Goal: Information Seeking & Learning: Learn about a topic

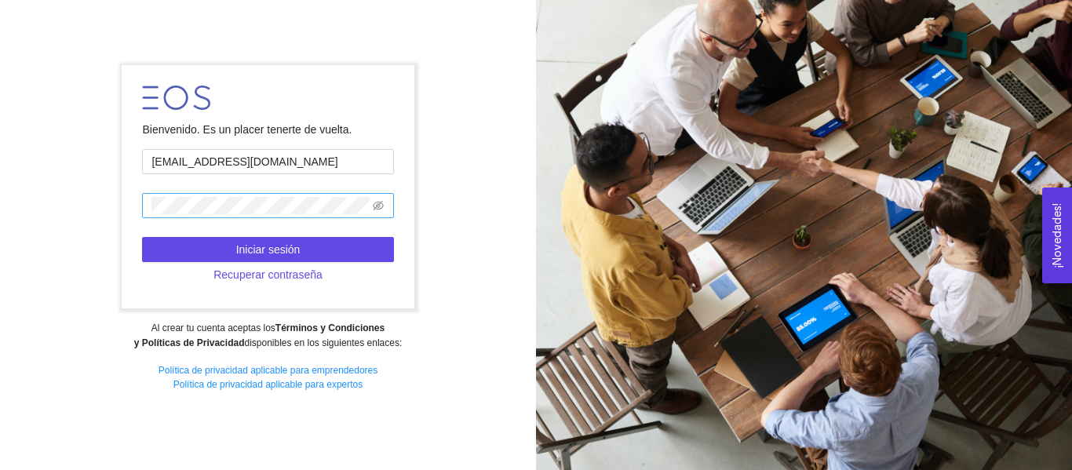
type input "A01666331@tec.mx"
click at [172, 215] on span at bounding box center [267, 205] width 251 height 25
click at [190, 194] on span at bounding box center [267, 205] width 251 height 25
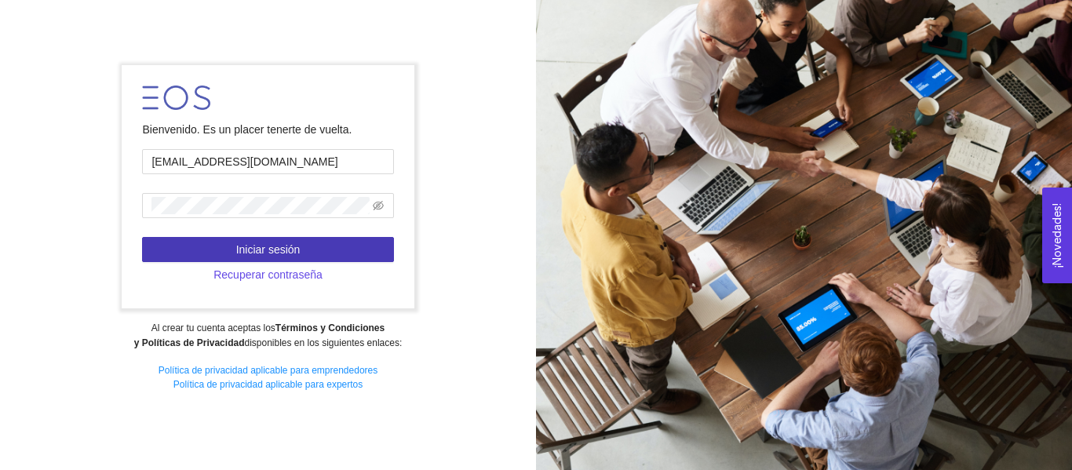
click at [242, 248] on span "Iniciar sesión" at bounding box center [268, 249] width 64 height 17
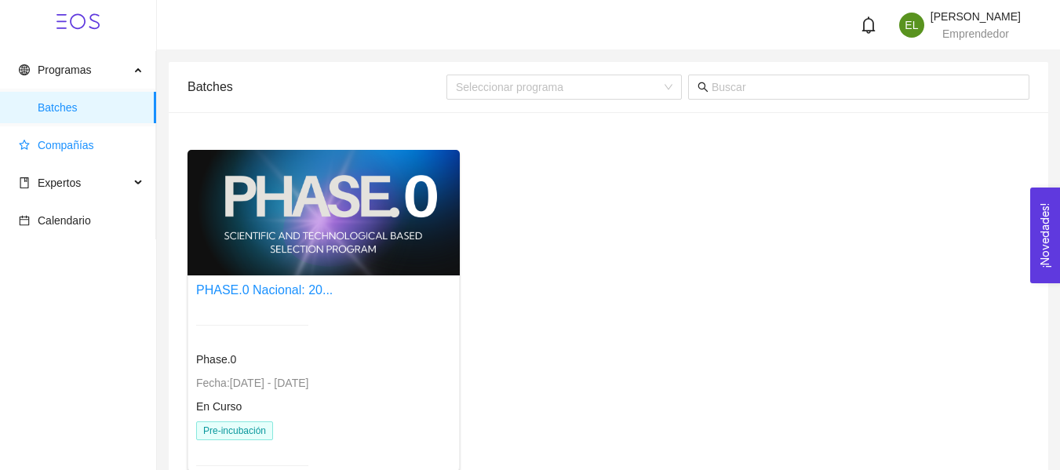
click at [88, 145] on span "Compañías" at bounding box center [66, 145] width 57 height 13
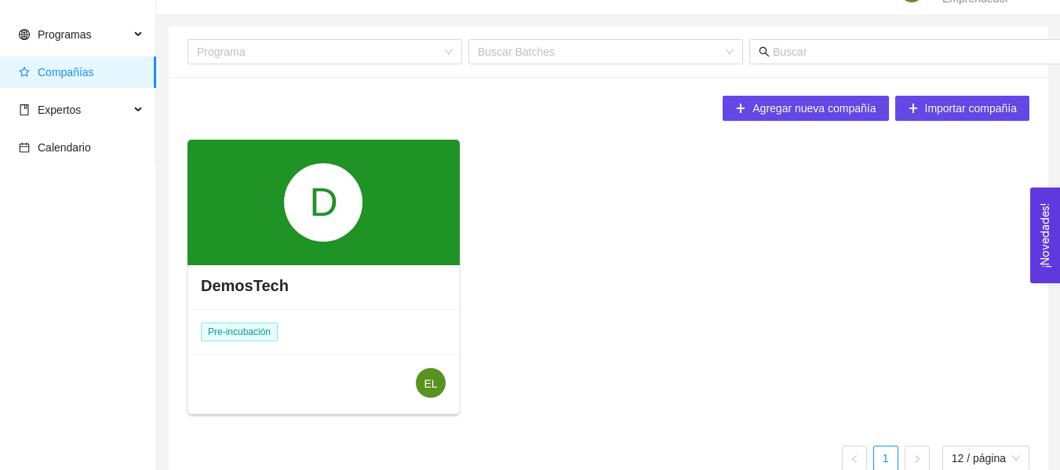
scroll to position [67, 0]
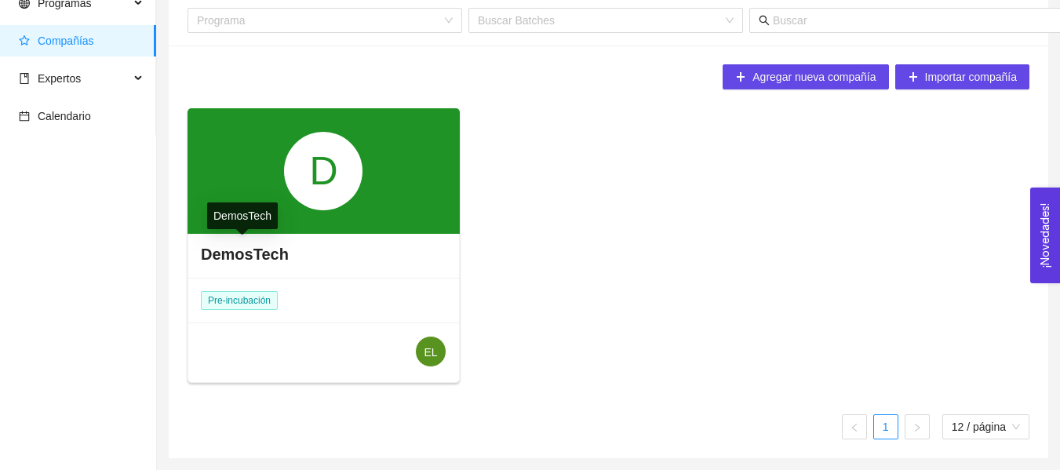
click at [256, 255] on h4 "DemosTech" at bounding box center [245, 254] width 88 height 22
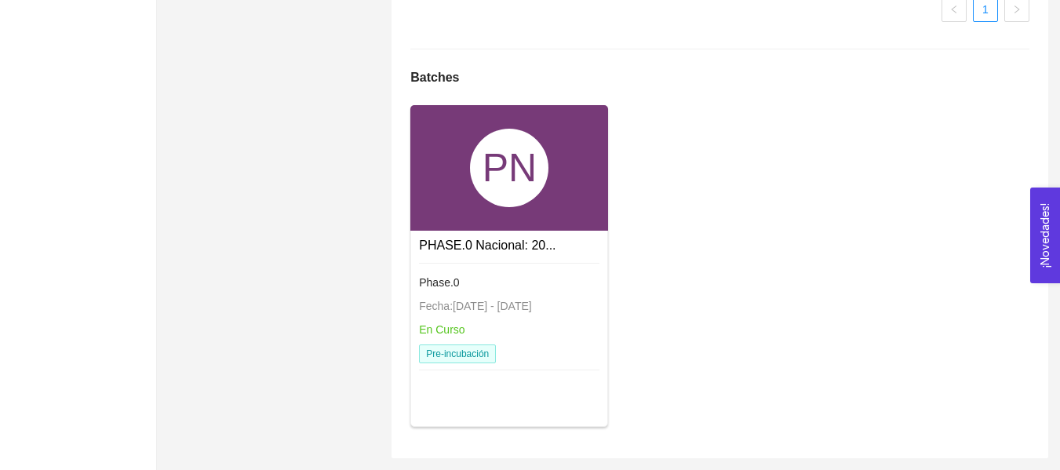
click at [524, 248] on link "PHASE.0 Nacional: 20..." at bounding box center [487, 245] width 137 height 13
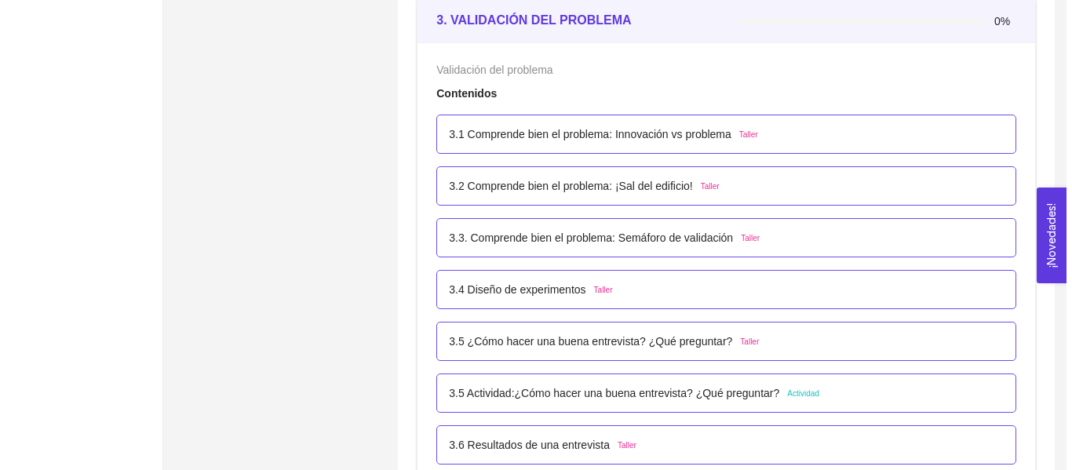
scroll to position [2578, 0]
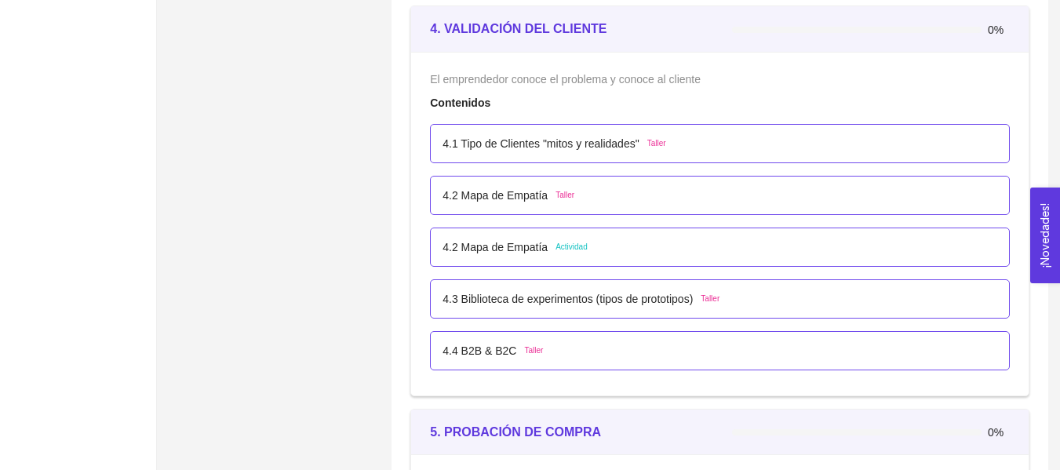
click at [560, 202] on div "4.2 Mapa de Empatía Taller" at bounding box center [509, 195] width 132 height 17
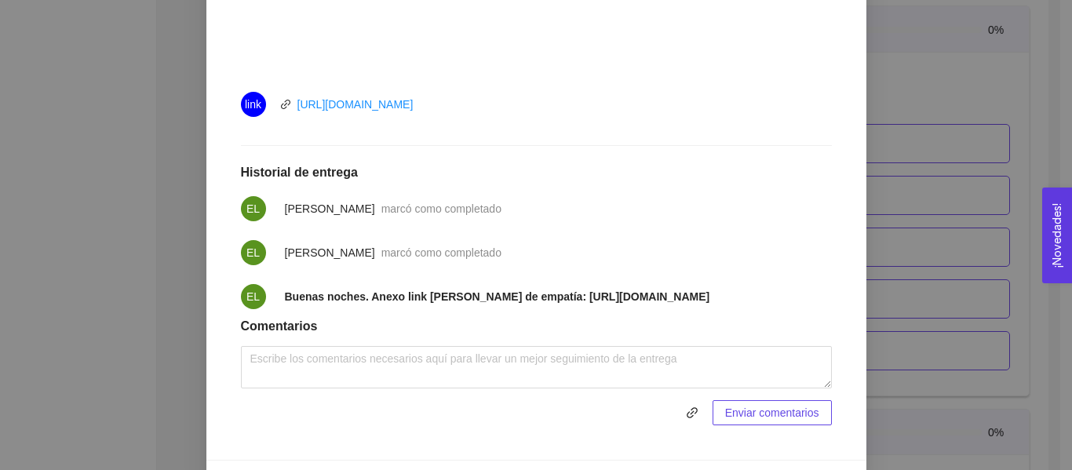
scroll to position [755, 0]
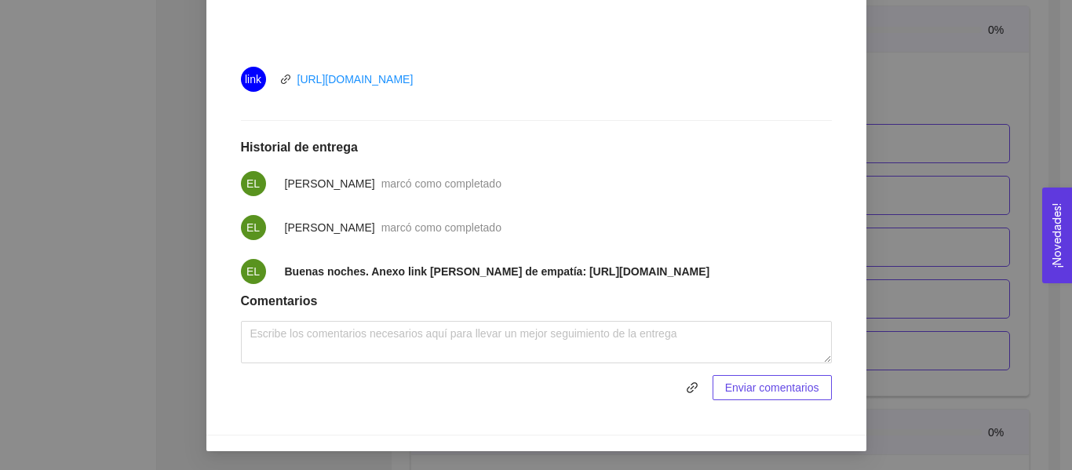
click at [921, 166] on div "4. VALIDACIÓN DEL CLIENTE El emprendedor conoce el problema y conoce al cliente…" at bounding box center [536, 235] width 1072 height 470
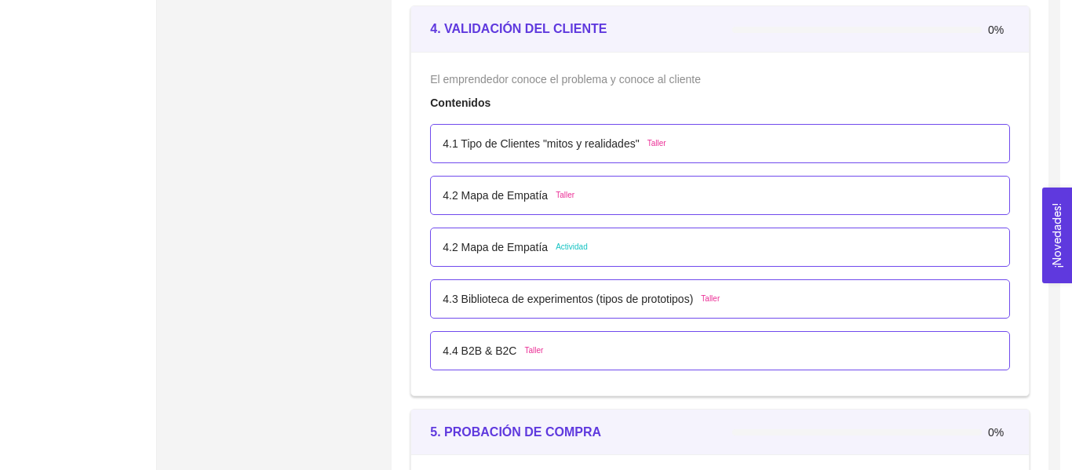
scroll to position [676, 0]
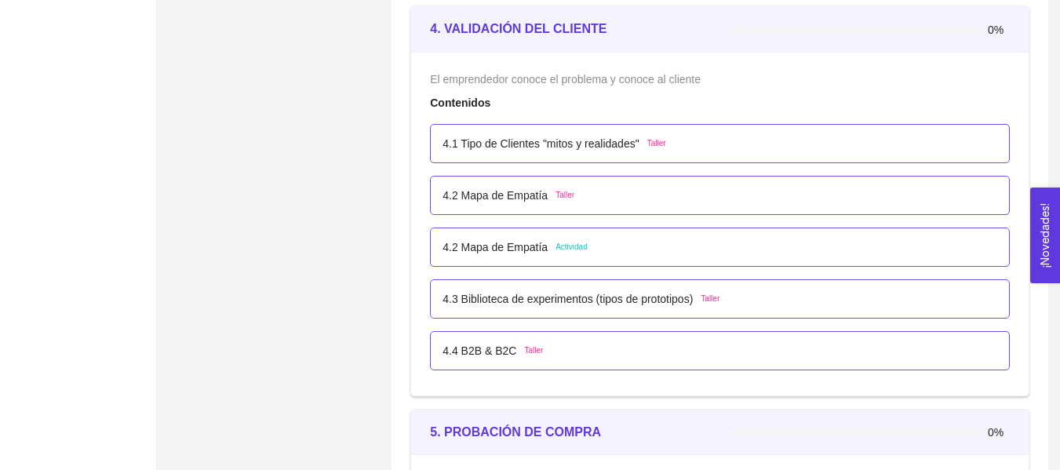
click at [594, 191] on div "4.2 Mapa de Empatía Taller" at bounding box center [720, 195] width 555 height 17
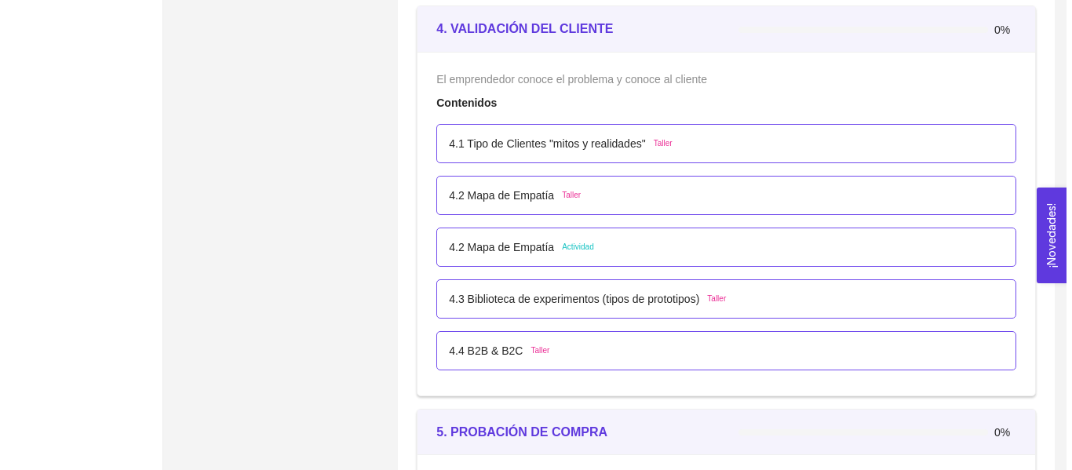
scroll to position [0, 0]
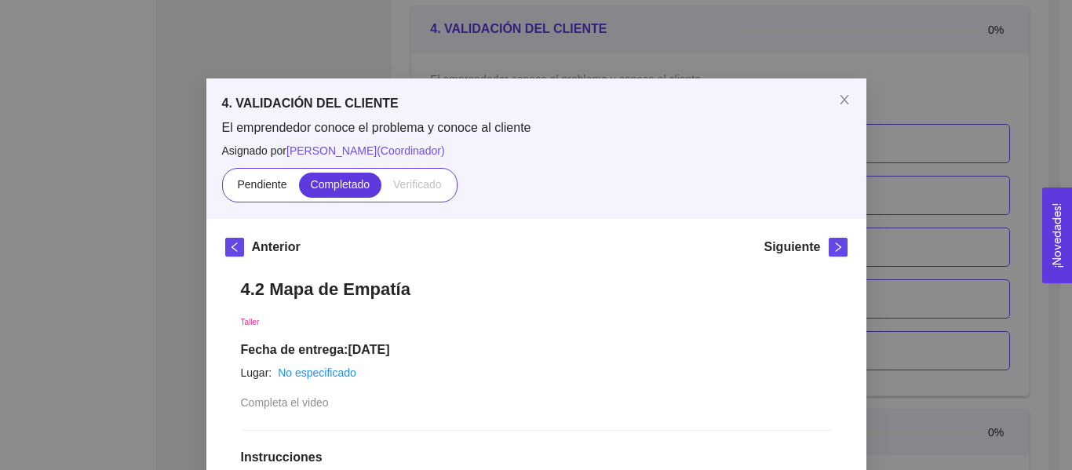
click at [888, 173] on div "4. VALIDACIÓN DEL CLIENTE El emprendedor conoce el problema y conoce al cliente…" at bounding box center [536, 235] width 1072 height 470
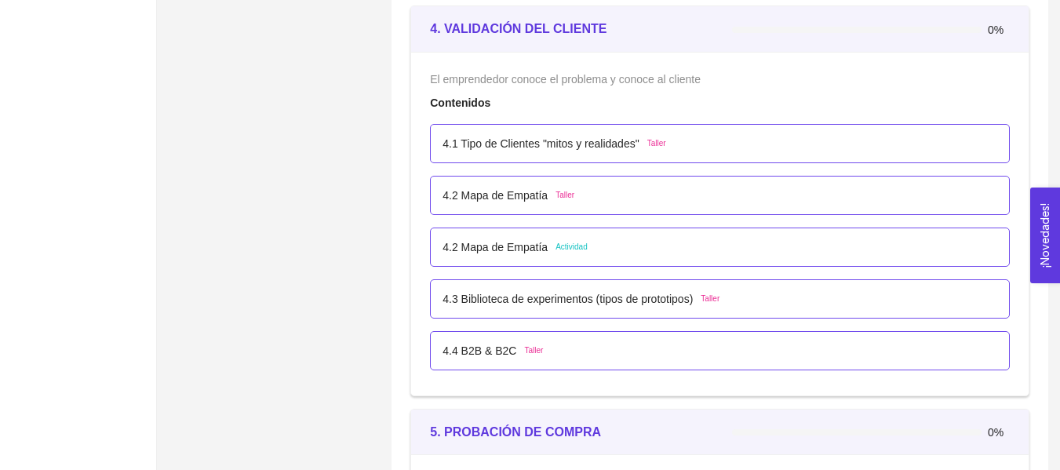
click at [664, 141] on div "4.1 Tipo de Clientes "mitos y realidades" Taller" at bounding box center [720, 143] width 555 height 17
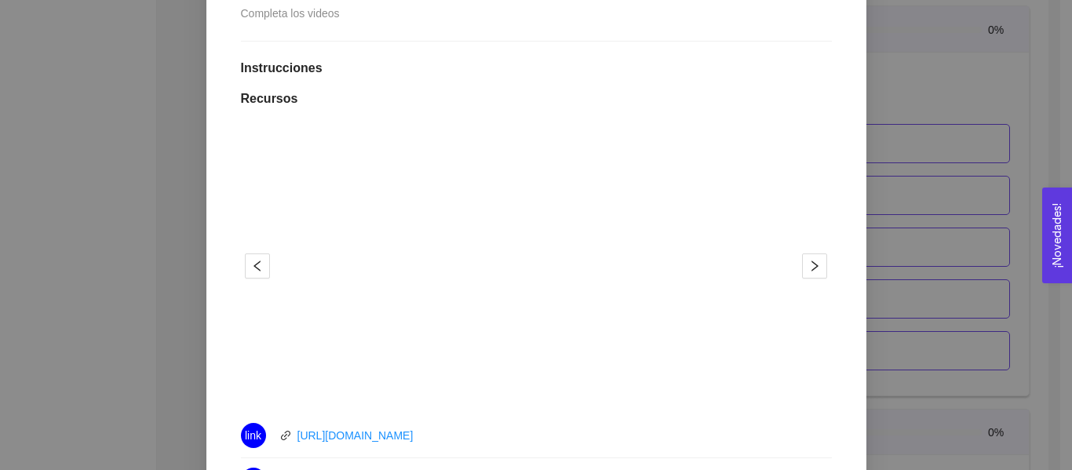
scroll to position [392, 0]
click at [902, 188] on div "4. VALIDACIÓN DEL CLIENTE El emprendedor conoce el problema y conoce al cliente…" at bounding box center [536, 235] width 1072 height 470
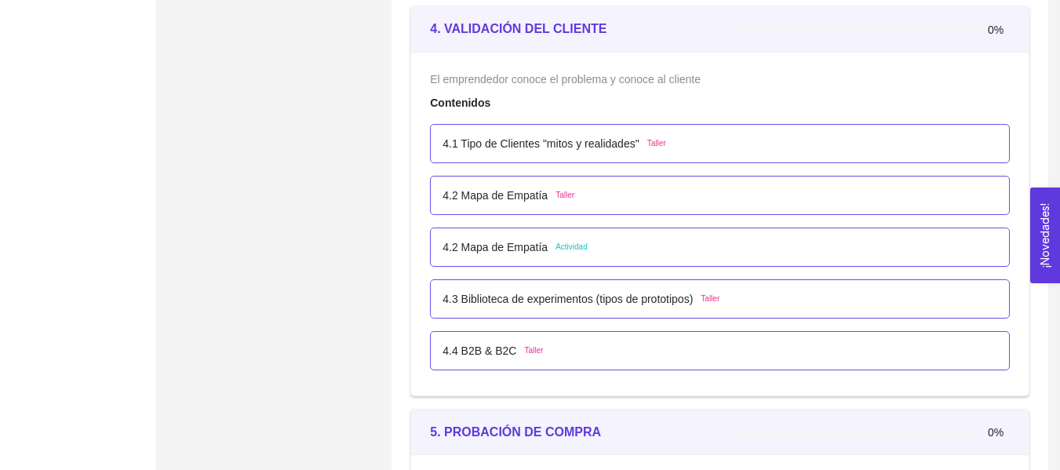
click at [628, 300] on p "4.3 Biblioteca de experimentos (tipos de prototipos)" at bounding box center [568, 298] width 250 height 17
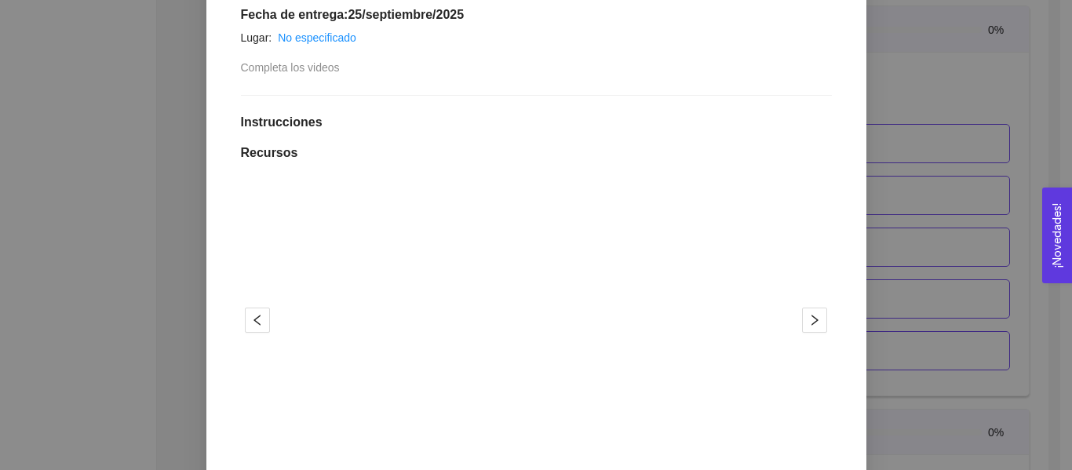
scroll to position [549, 0]
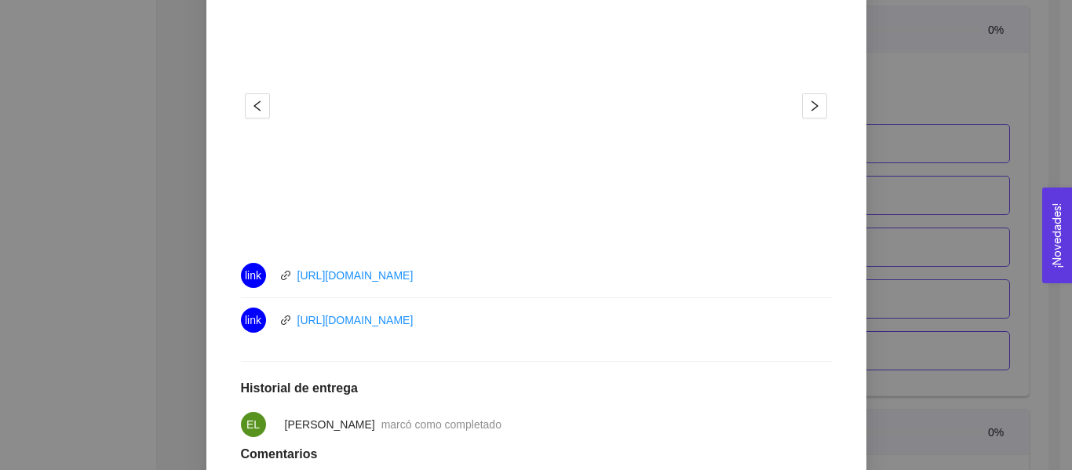
click at [891, 181] on div "4. VALIDACIÓN DEL CLIENTE El emprendedor conoce el problema y conoce al cliente…" at bounding box center [536, 235] width 1072 height 470
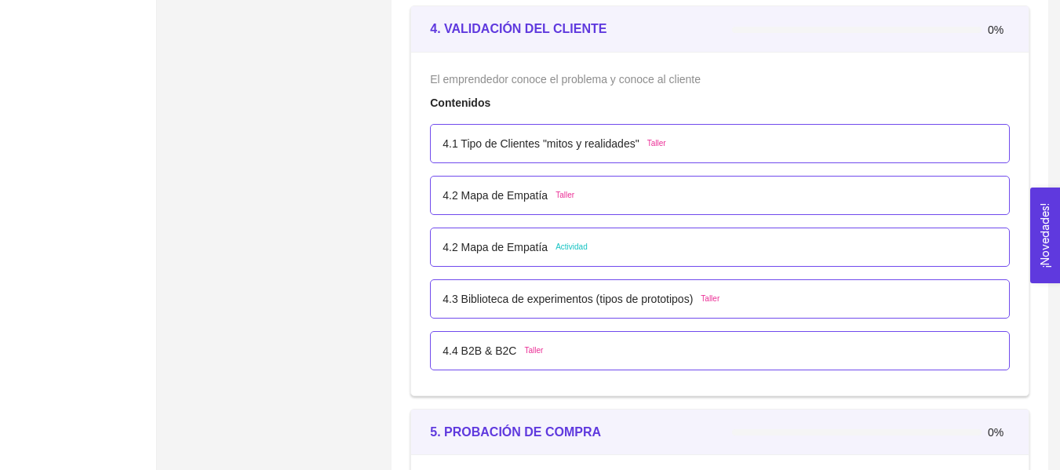
click at [591, 352] on div "4.4 B2B & B2C Taller" at bounding box center [720, 350] width 555 height 17
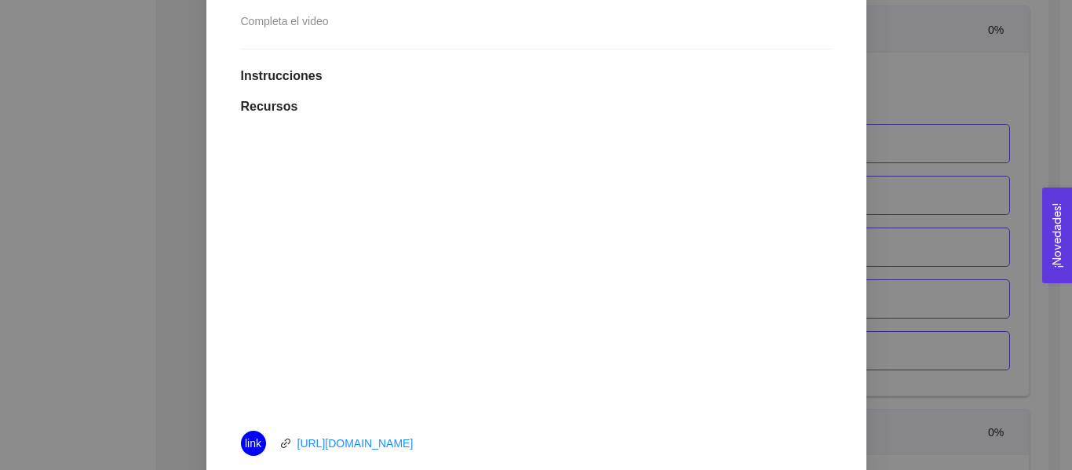
scroll to position [392, 0]
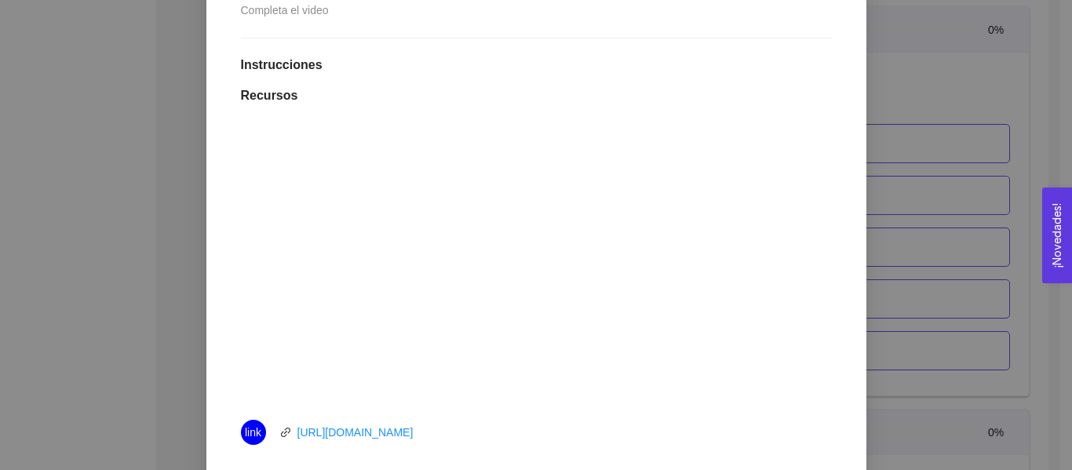
click at [997, 126] on div "4. VALIDACIÓN DEL CLIENTE El emprendedor conoce el problema y conoce al cliente…" at bounding box center [536, 235] width 1072 height 470
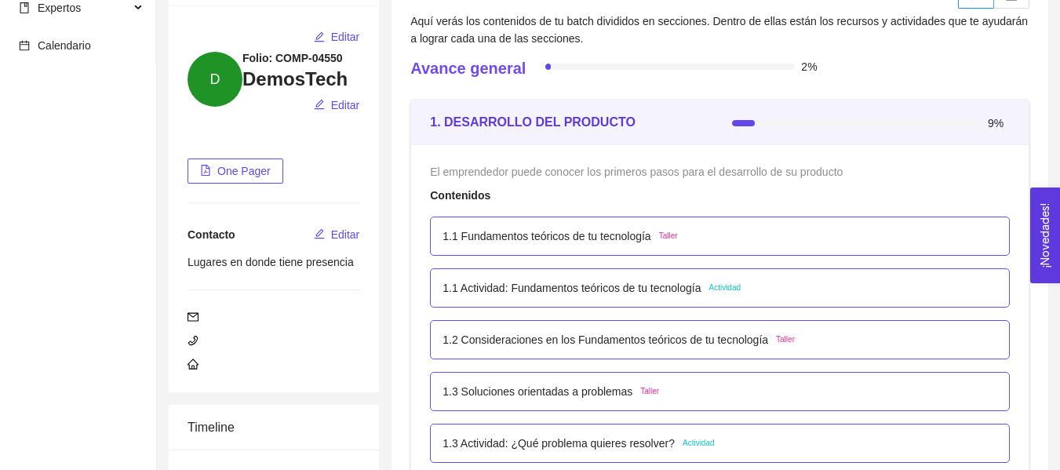
scroll to position [0, 0]
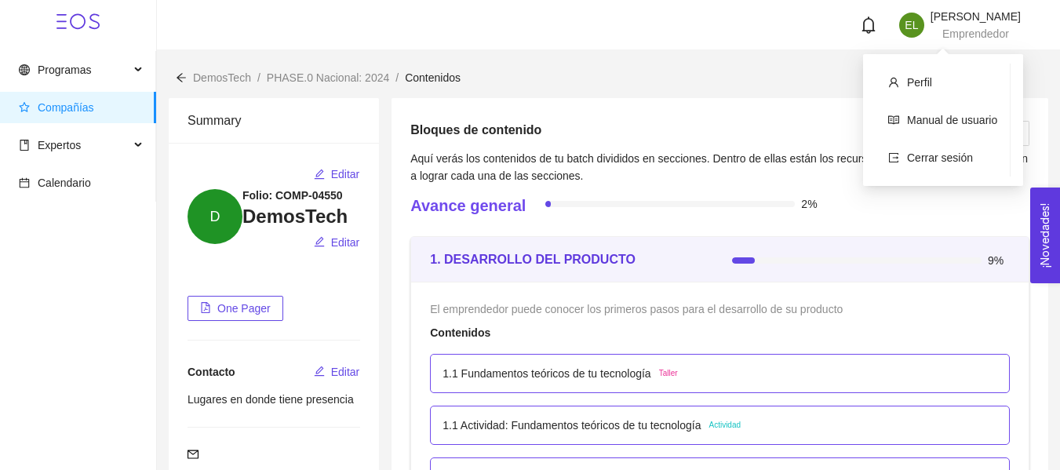
click at [971, 22] on span "Emmanuel López Paredes" at bounding box center [976, 16] width 90 height 13
click at [918, 165] on li "Cerrar sesión" at bounding box center [943, 157] width 134 height 31
